Goal: Find specific page/section: Find specific page/section

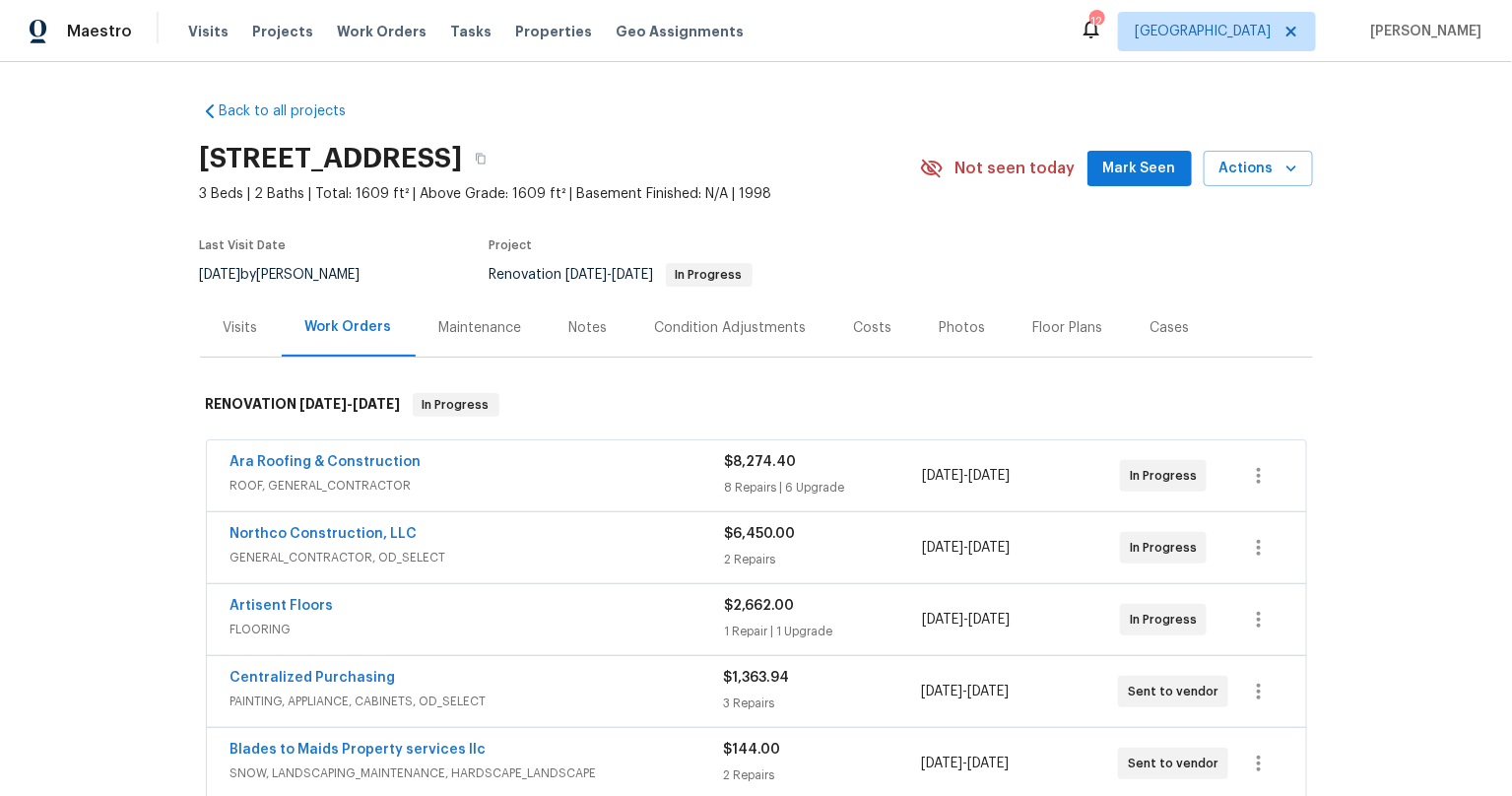
click at [84, 497] on div "Back to all projects 7866 31st St N, Oakdale, MN 55128 3 Beds | 2 Baths | Total…" at bounding box center [756, 430] width 1512 height 735
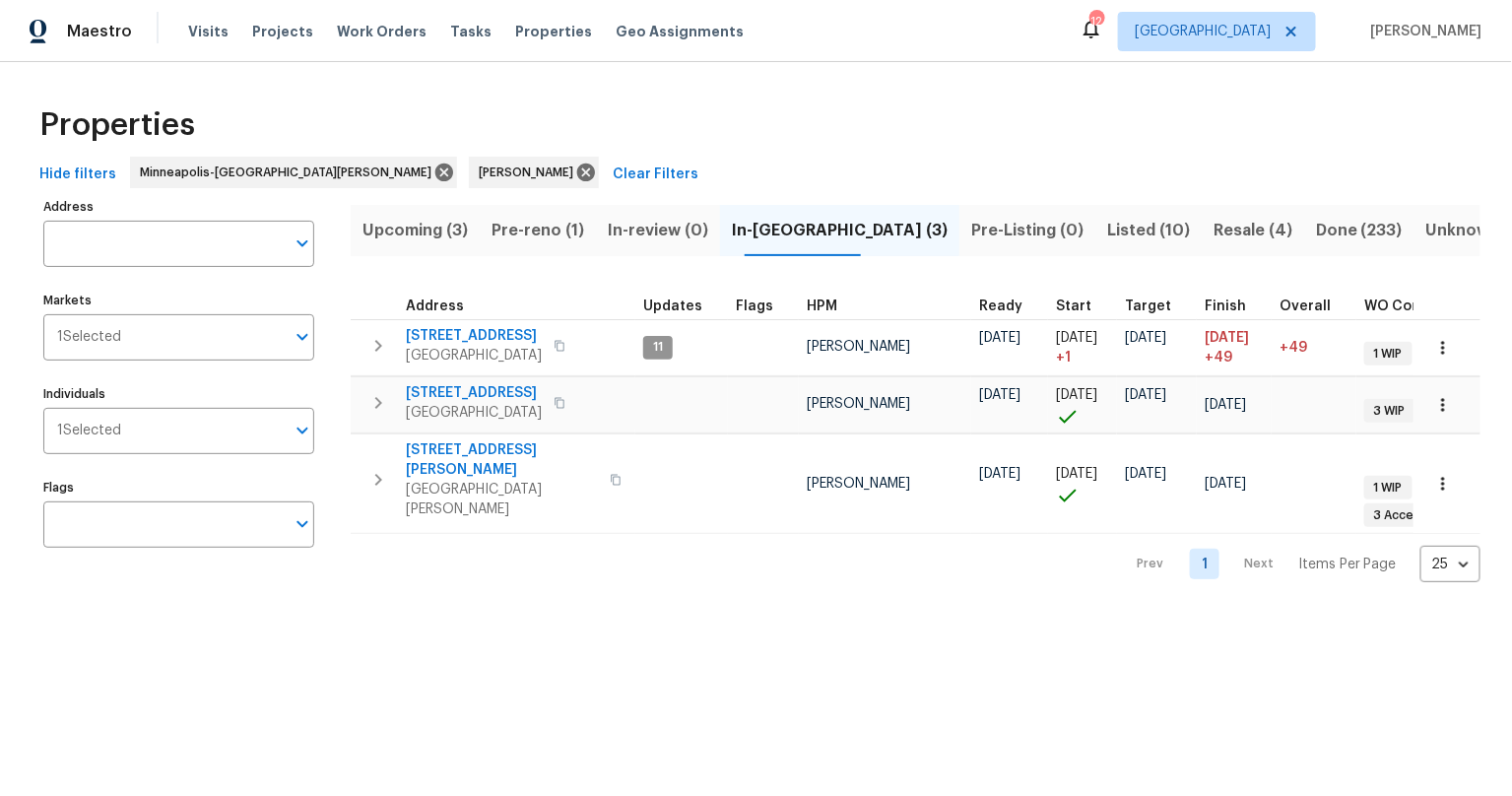
click at [442, 583] on div "Properties Hide filters Minneapolis-St. Paul Jeff Lenz Clear Filters Address Ad…" at bounding box center [756, 338] width 1512 height 551
